Goal: Task Accomplishment & Management: Use online tool/utility

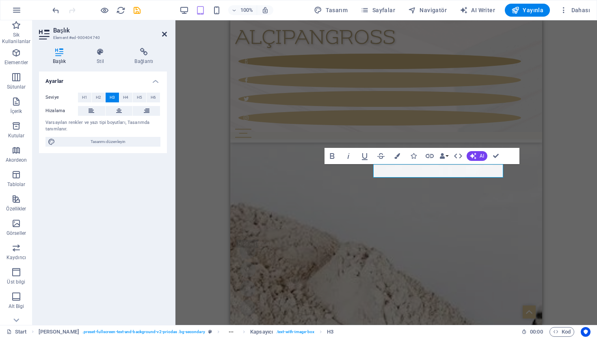
click at [162, 34] on icon at bounding box center [164, 34] width 5 height 6
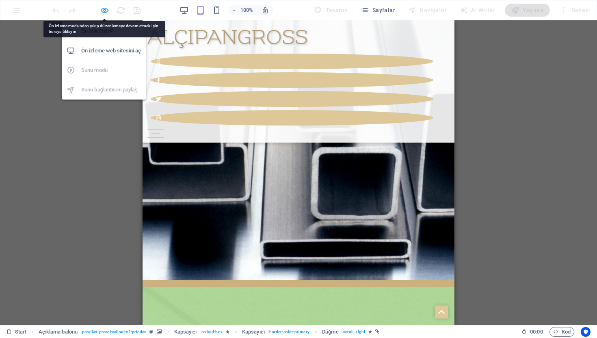
click at [105, 11] on icon "button" at bounding box center [104, 10] width 9 height 9
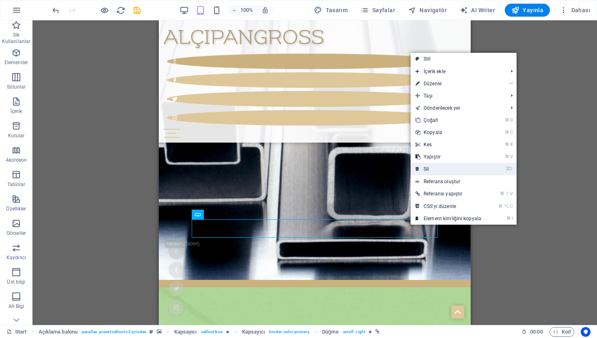
click at [430, 170] on link "⌦ Sil" at bounding box center [449, 169] width 76 height 12
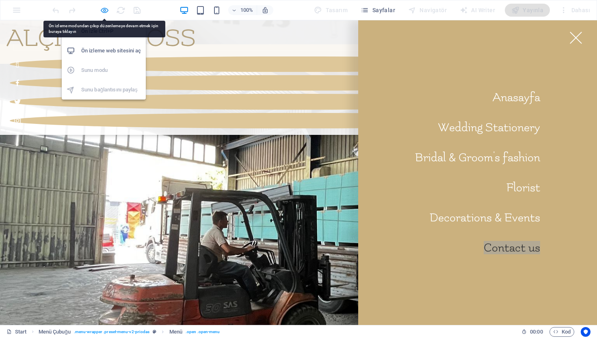
click at [108, 10] on icon "button" at bounding box center [104, 10] width 9 height 9
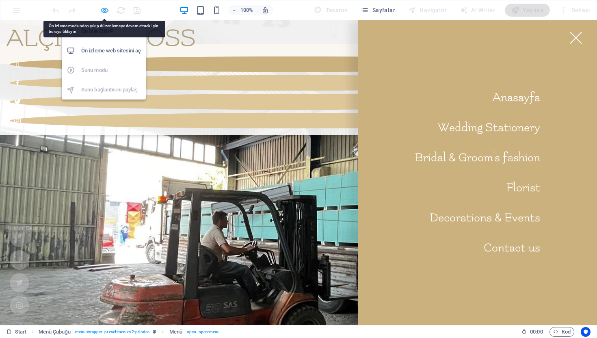
scroll to position [2772, 0]
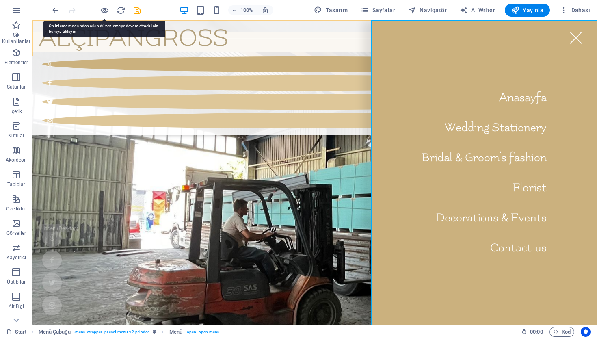
click at [519, 248] on nav "Anasayfa Wedding Stationery Bridal & Groom's fashion Florist Decorations & Even…" at bounding box center [484, 172] width 226 height 305
